Goal: Task Accomplishment & Management: Manage account settings

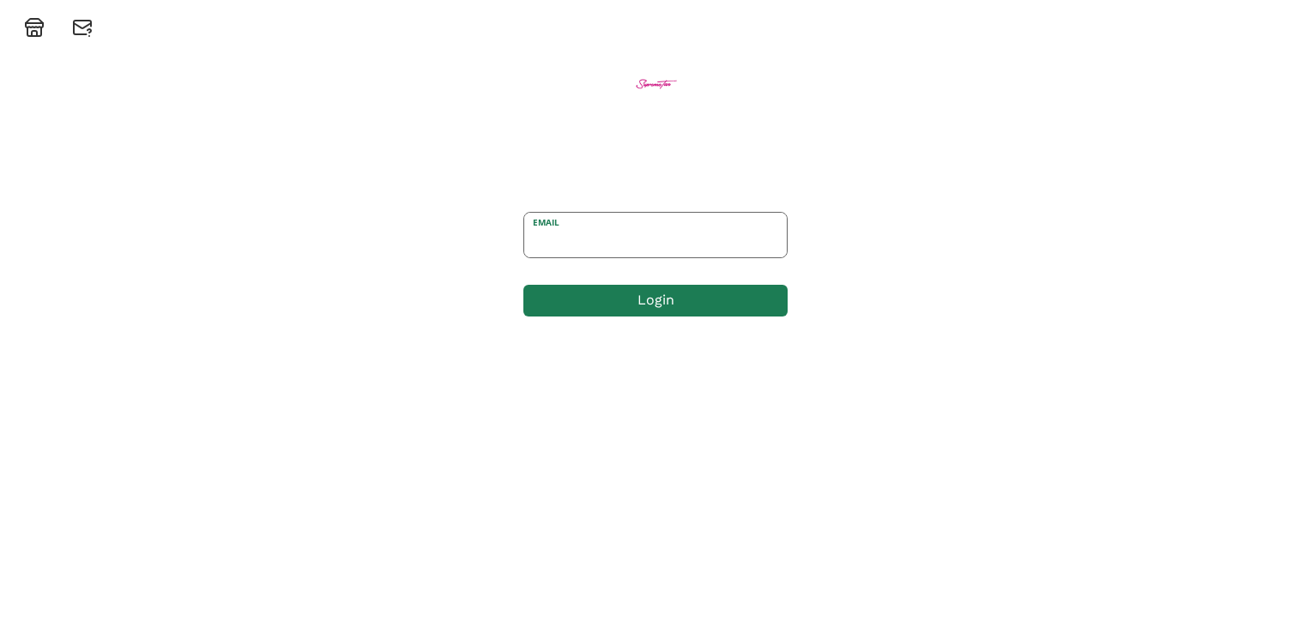
click at [635, 251] on input "email" at bounding box center [655, 235] width 263 height 45
type input "[EMAIL_ADDRESS][DOMAIN_NAME]"
click at [635, 300] on button "Login" at bounding box center [658, 300] width 264 height 37
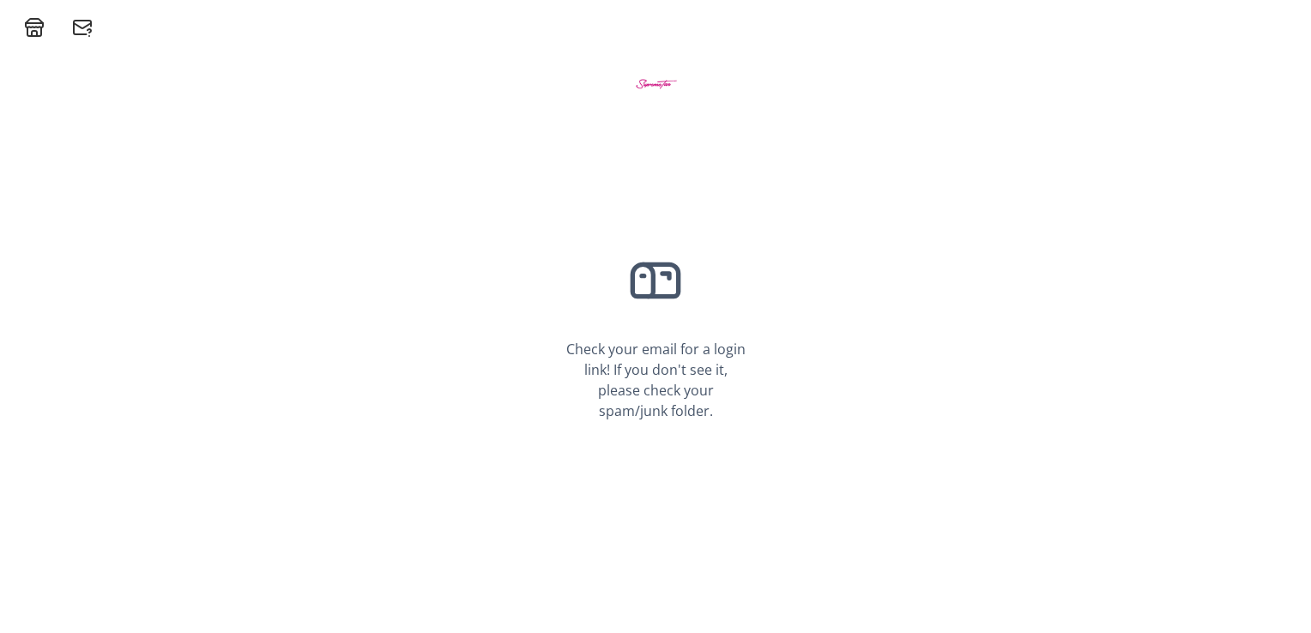
click at [637, 88] on img at bounding box center [656, 83] width 64 height 64
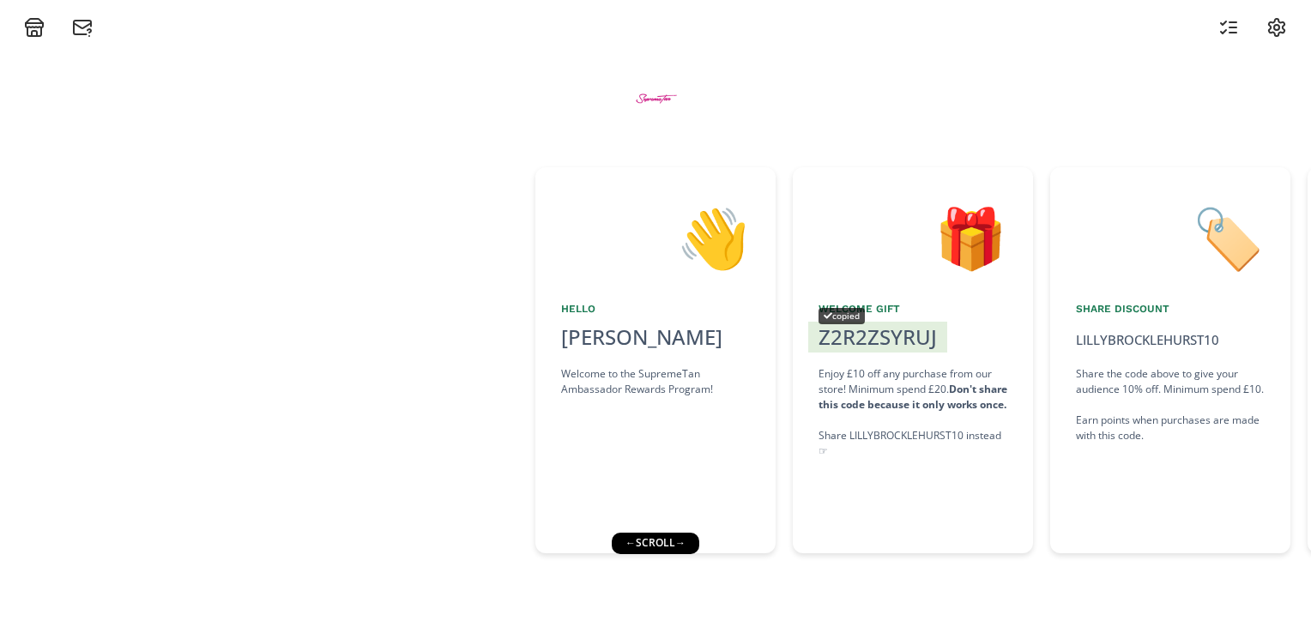
click at [830, 317] on div "copied" at bounding box center [841, 316] width 46 height 16
